Goal: Task Accomplishment & Management: Manage account settings

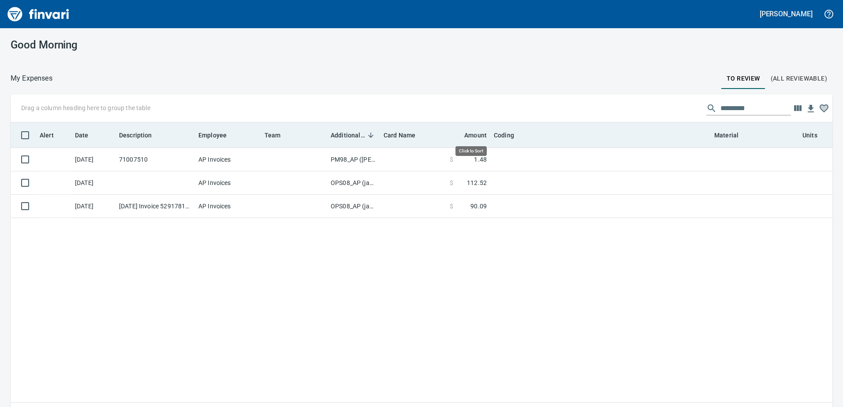
scroll to position [297, 808]
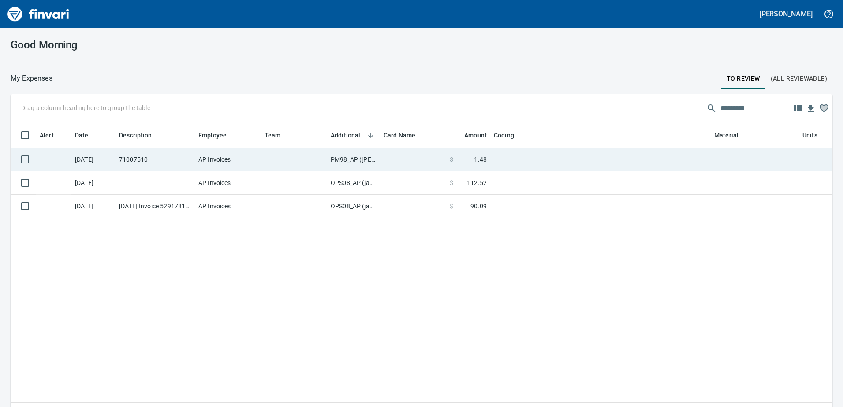
click at [347, 159] on td "PM98_AP ([PERSON_NAME], [PERSON_NAME])" at bounding box center [353, 159] width 53 height 23
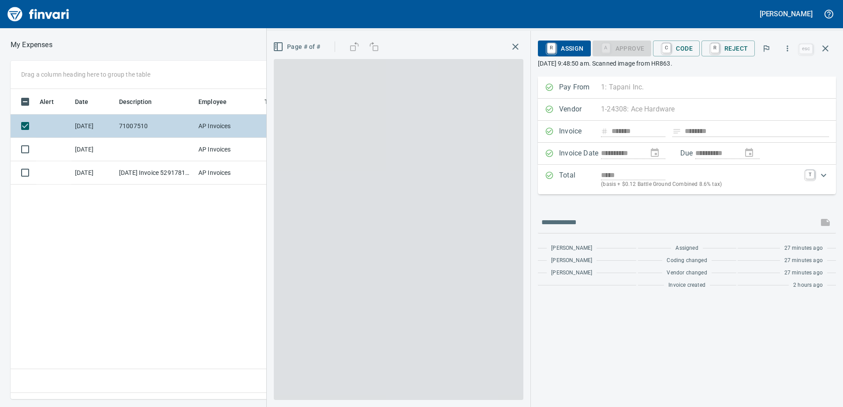
scroll to position [297, 595]
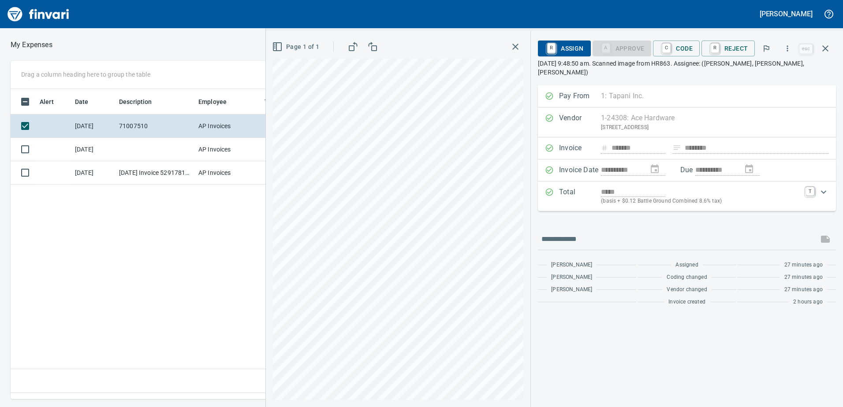
click at [684, 40] on div "R Assign A Approve C Code R Reject" at bounding box center [667, 48] width 259 height 19
click at [684, 48] on span "C Code" at bounding box center [676, 48] width 33 height 15
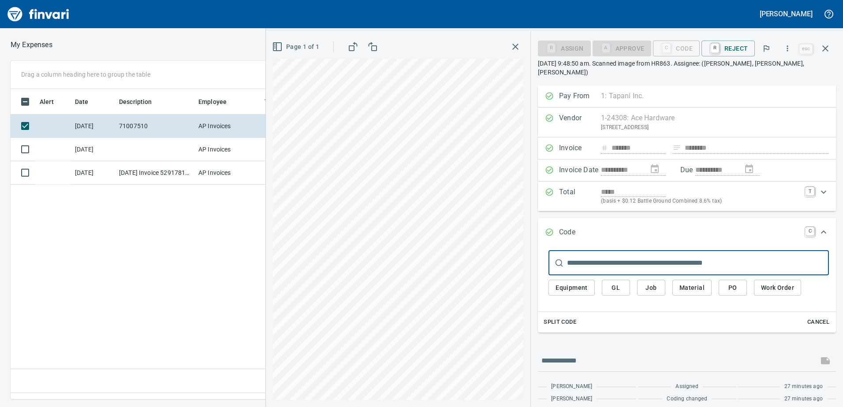
drag, startPoint x: 621, startPoint y: 282, endPoint x: 613, endPoint y: 278, distance: 8.7
click at [621, 282] on span "GL" at bounding box center [616, 287] width 14 height 11
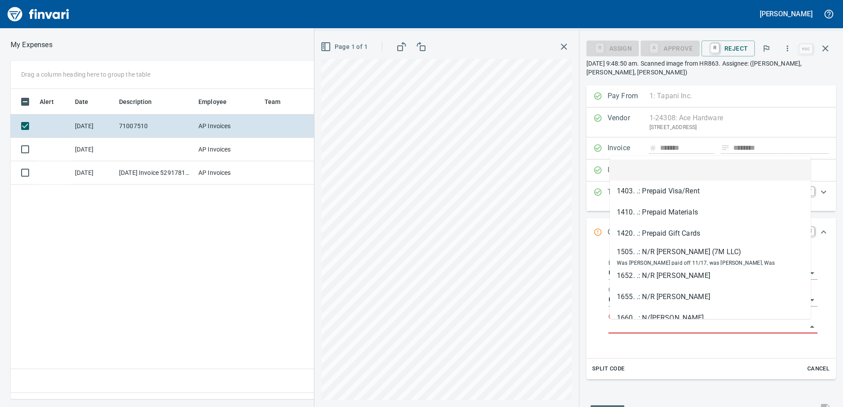
click at [630, 327] on input "GL Account" at bounding box center [707, 327] width 198 height 12
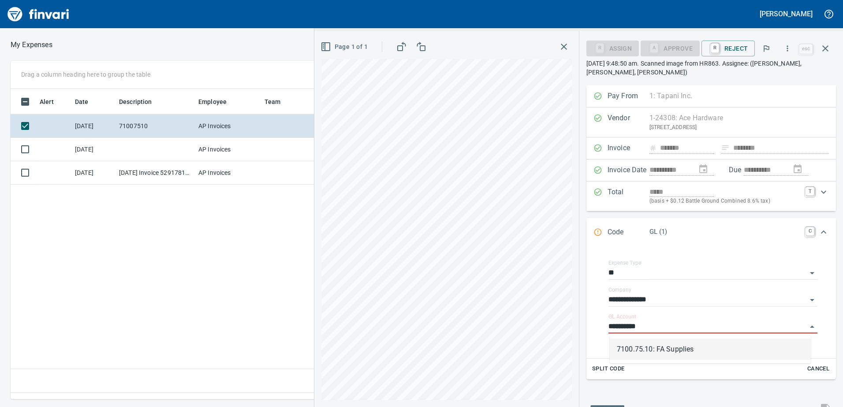
click at [637, 351] on li "7100.75.10: FA Supplies" at bounding box center [710, 349] width 201 height 21
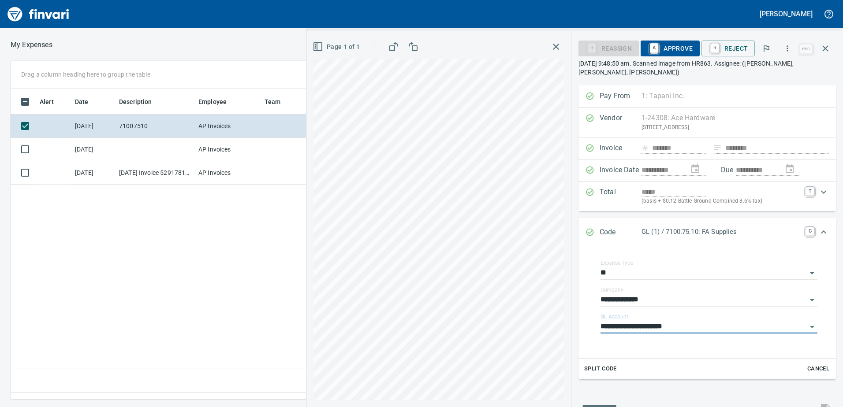
type input "**********"
click at [684, 45] on span "A Approve" at bounding box center [669, 48] width 45 height 15
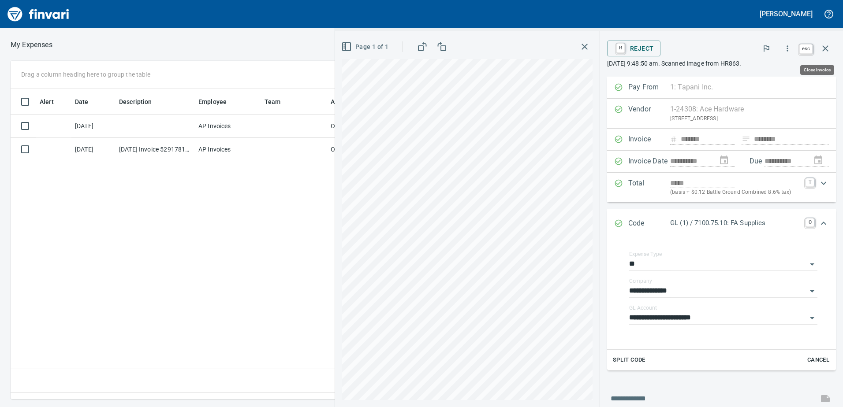
click at [823, 45] on icon "button" at bounding box center [825, 48] width 11 height 11
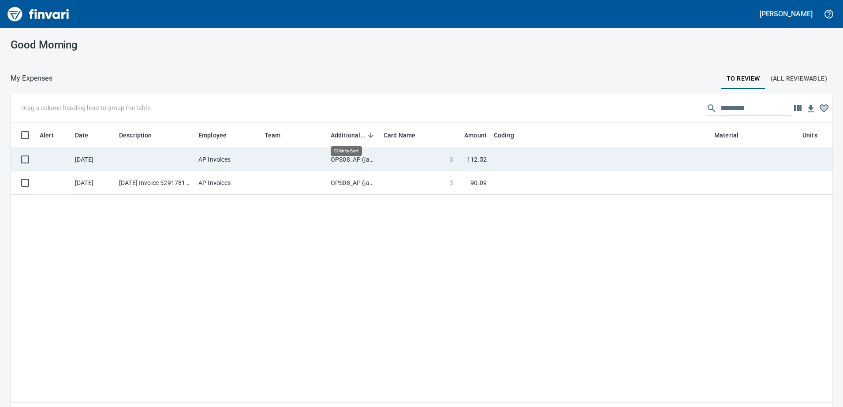
scroll to position [297, 808]
click at [354, 157] on td "OPS08_AP (janettep, samr)" at bounding box center [353, 159] width 53 height 23
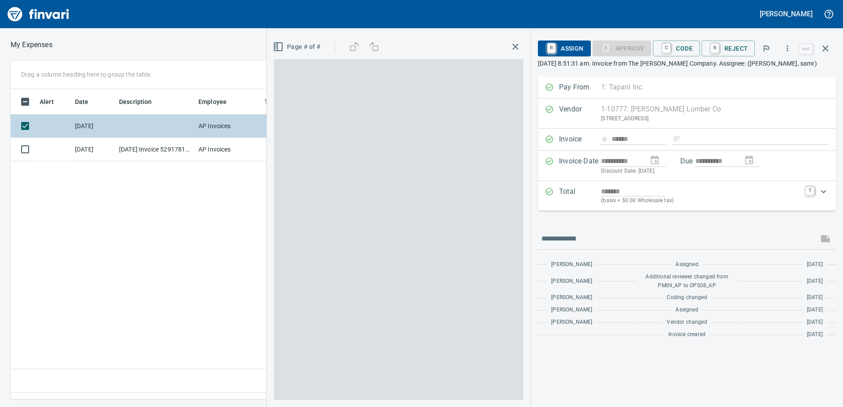
scroll to position [297, 595]
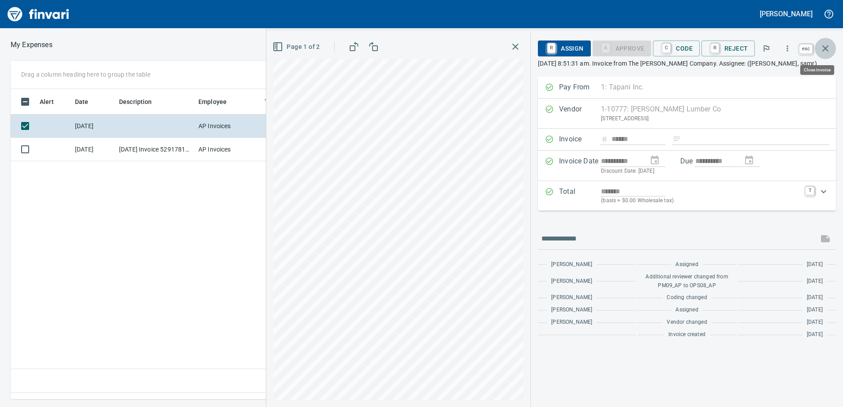
click at [824, 46] on icon "button" at bounding box center [825, 48] width 11 height 11
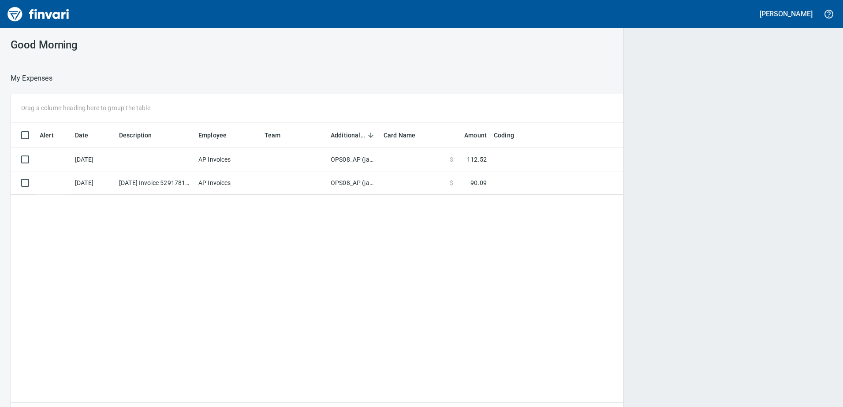
scroll to position [297, 808]
